Goal: Task Accomplishment & Management: Manage account settings

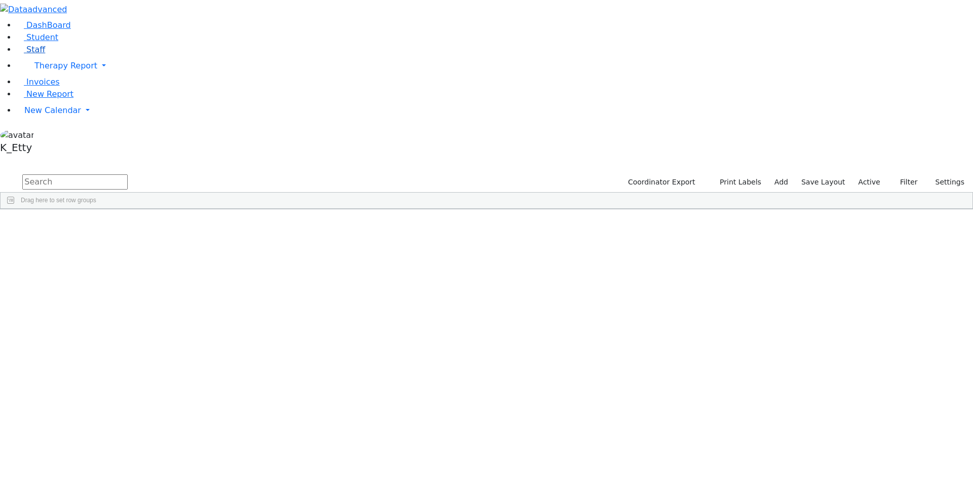
click at [45, 54] on link "Staff" at bounding box center [30, 50] width 29 height 10
click at [128, 174] on input "text" at bounding box center [74, 181] width 105 height 15
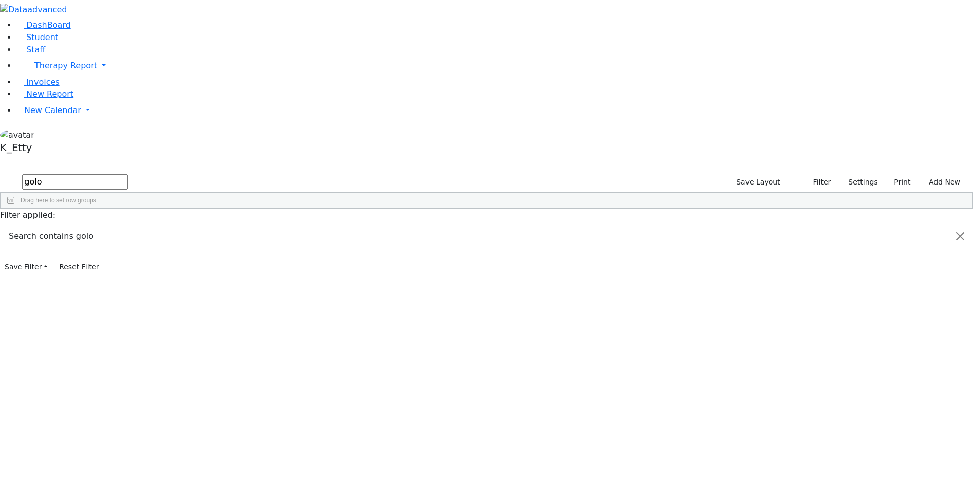
type input "golo"
click at [356, 225] on div "---" at bounding box center [326, 232] width 60 height 14
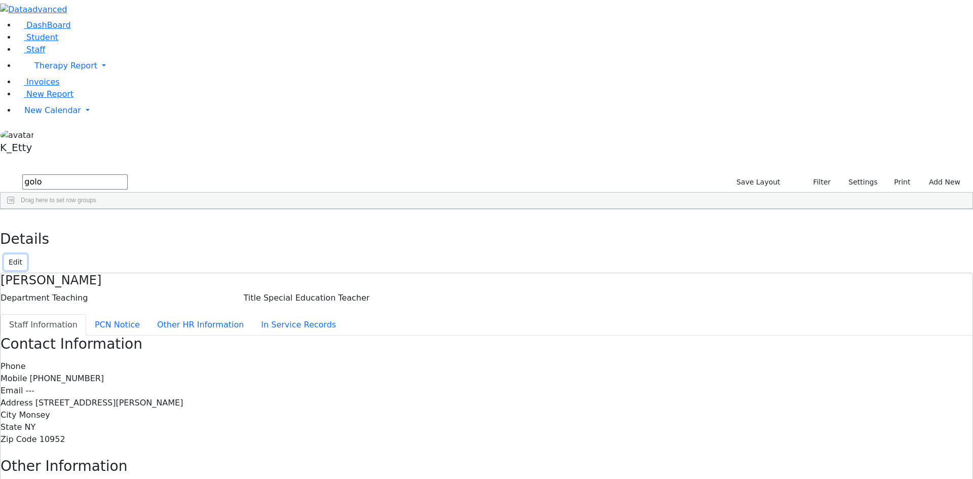
click at [27, 254] on button "Edit" at bounding box center [15, 262] width 23 height 16
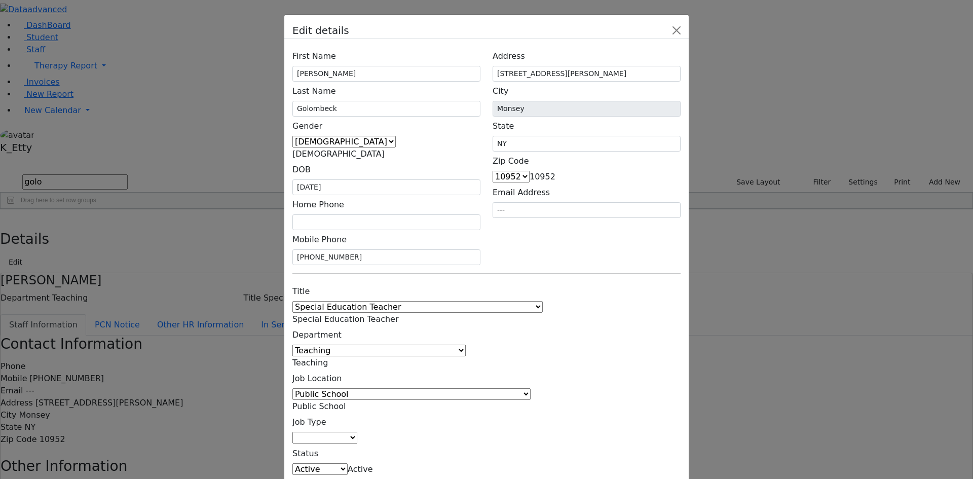
click at [357, 433] on span at bounding box center [357, 438] width 0 height 10
click at [382, 320] on input "Search" at bounding box center [399, 317] width 105 height 15
click at [557, 304] on div "Title 1:1 Aide Administrator Assistant Principal BCBA Community Liaison Coordin…" at bounding box center [486, 396] width 400 height 228
click at [357, 433] on span at bounding box center [357, 438] width 0 height 10
click at [542, 298] on div "Title 1:1 Aide Administrator Assistant Principal BCBA Community Liaison Coordin…" at bounding box center [486, 396] width 400 height 228
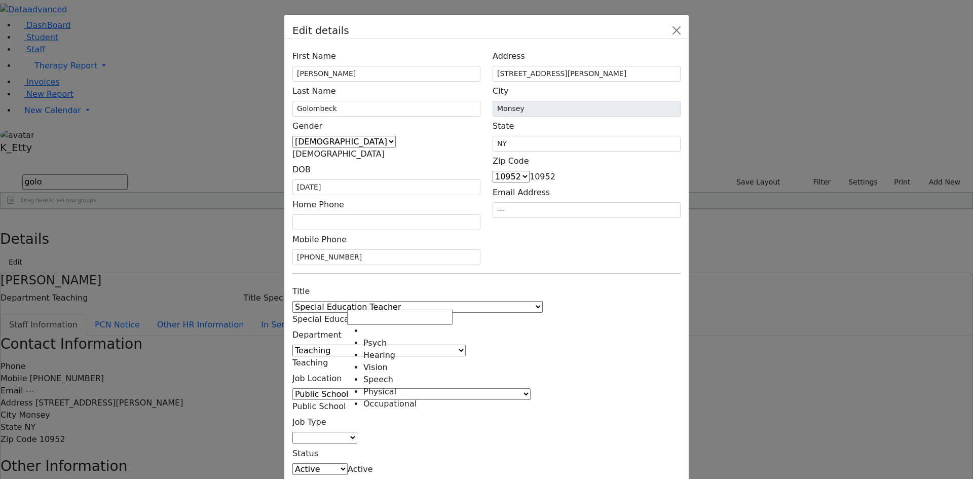
click at [357, 433] on span at bounding box center [357, 438] width 0 height 10
click at [581, 291] on div "Title 1:1 Aide Administrator Assistant Principal BCBA Community Liaison Coordin…" at bounding box center [486, 396] width 400 height 228
click at [684, 39] on button "Close" at bounding box center [676, 30] width 16 height 16
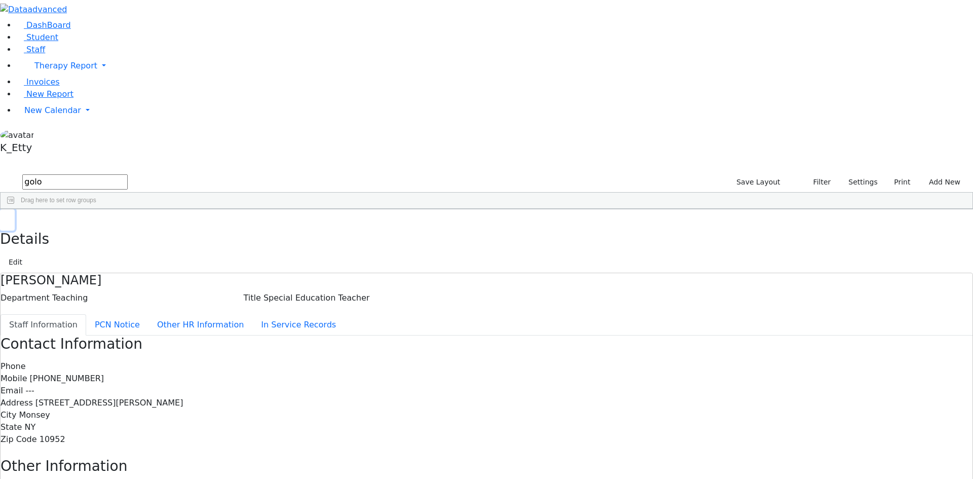
click at [15, 209] on button "button" at bounding box center [7, 219] width 15 height 21
drag, startPoint x: 168, startPoint y: 45, endPoint x: -56, endPoint y: -17, distance: 232.8
click at [0, 0] on html "Printing Please wait. Remaining time 10 seconds. Print Schedule Options Show Bi…" at bounding box center [486, 323] width 973 height 646
drag, startPoint x: 395, startPoint y: 216, endPoint x: 545, endPoint y: 101, distance: 189.4
click at [394, 225] on div "11381 [PERSON_NAME] Special Education Teacher Teaching --- [PHONE_NUMBER] --- P…" at bounding box center [481, 232] width 961 height 14
